Goal: Find specific page/section: Find specific page/section

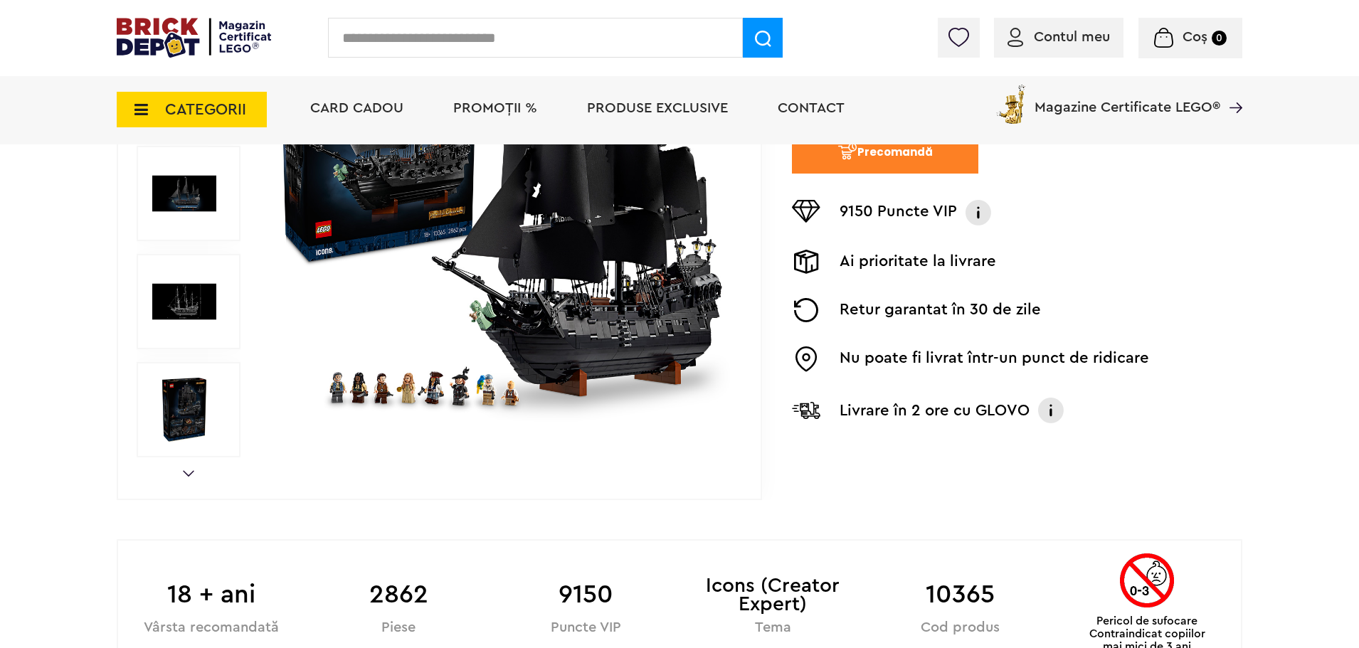
click at [1146, 103] on span "Magazine Certificate LEGO®" at bounding box center [1128, 98] width 186 height 33
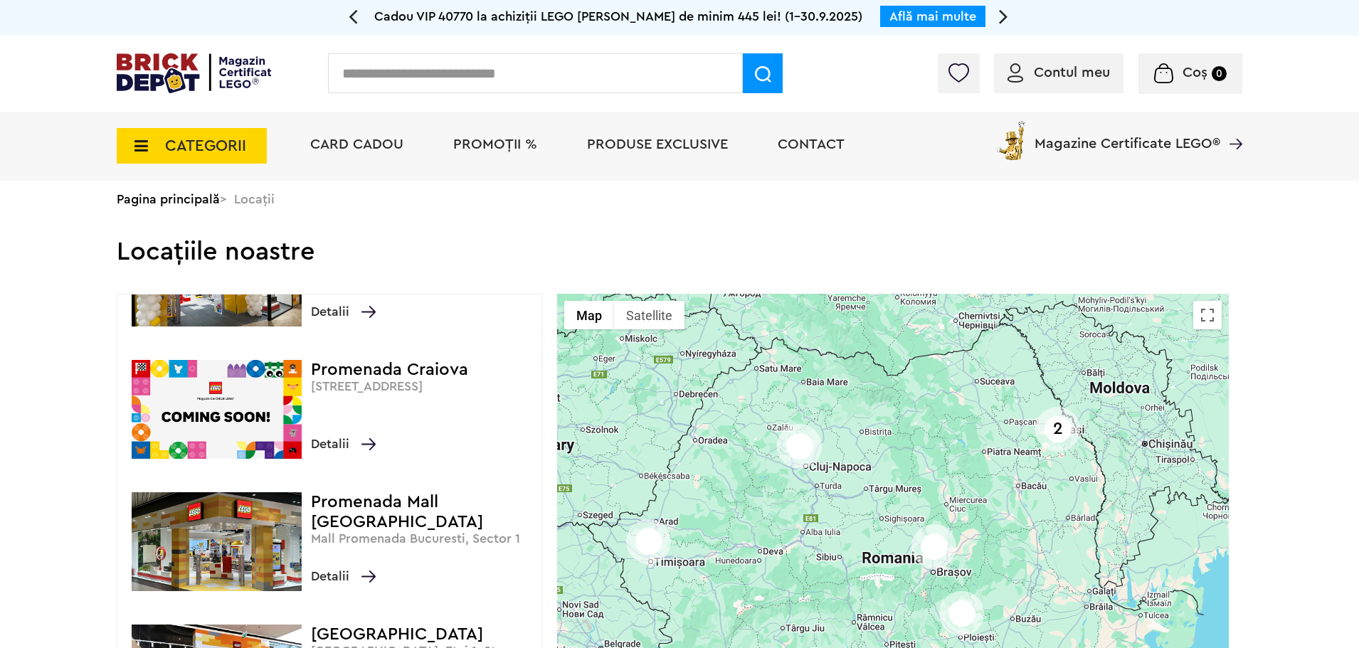
scroll to position [356, 0]
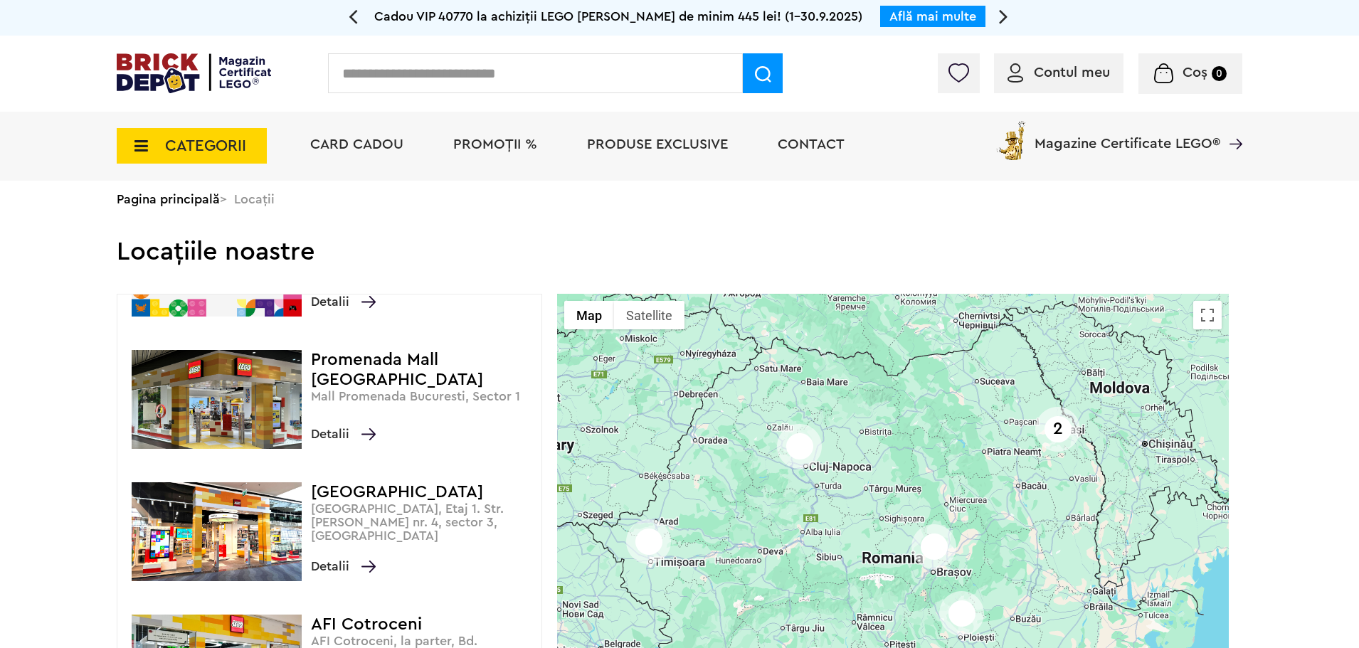
click at [388, 356] on h4 "Promenada Mall București" at bounding box center [422, 370] width 223 height 40
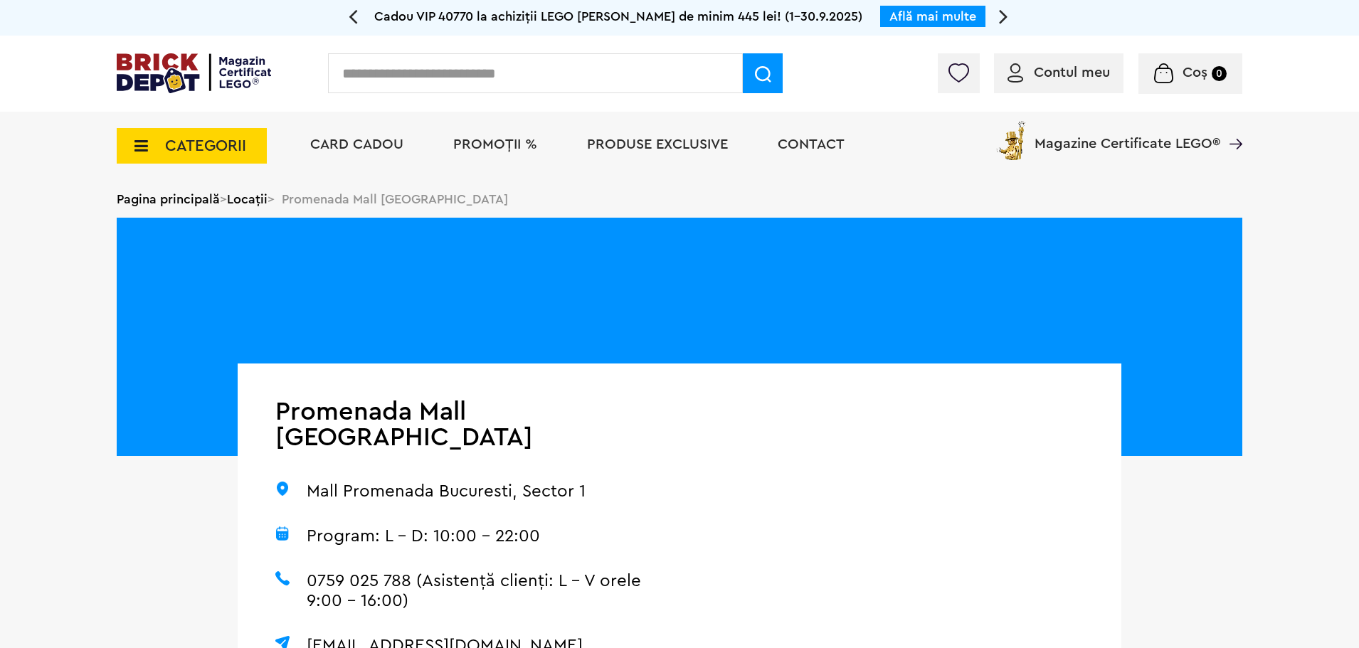
scroll to position [71, 0]
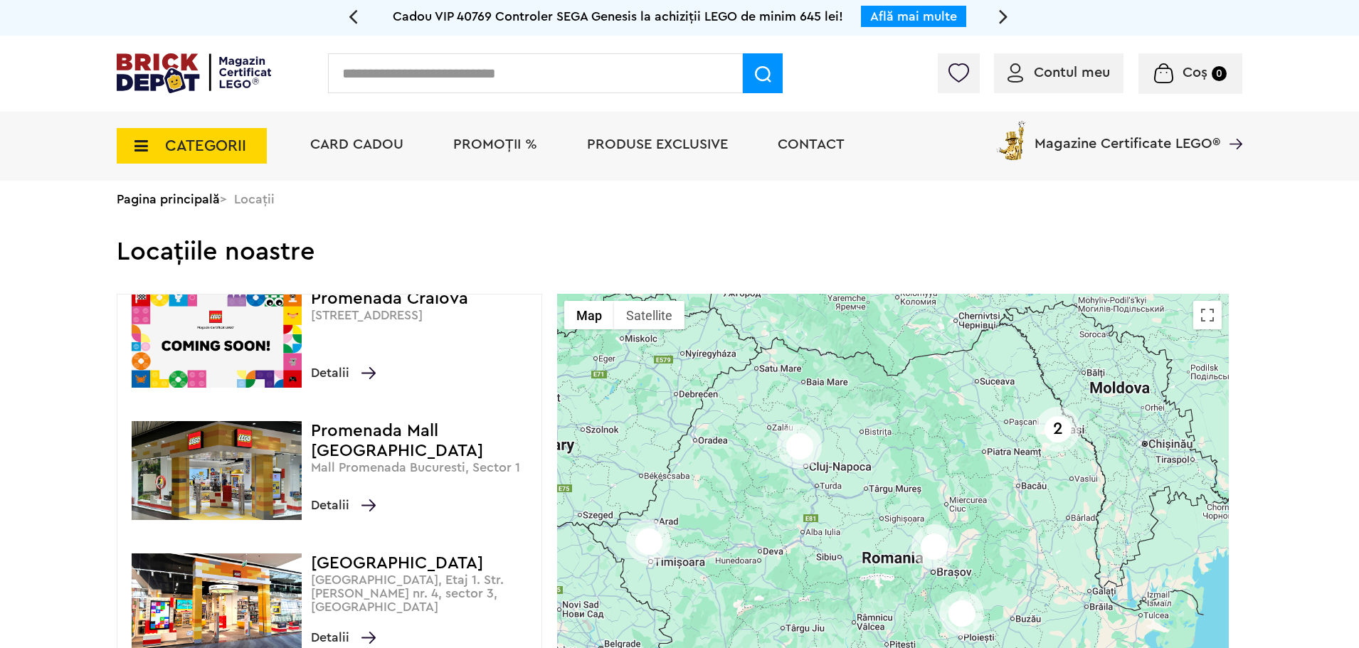
scroll to position [427, 0]
